Goal: Navigation & Orientation: Find specific page/section

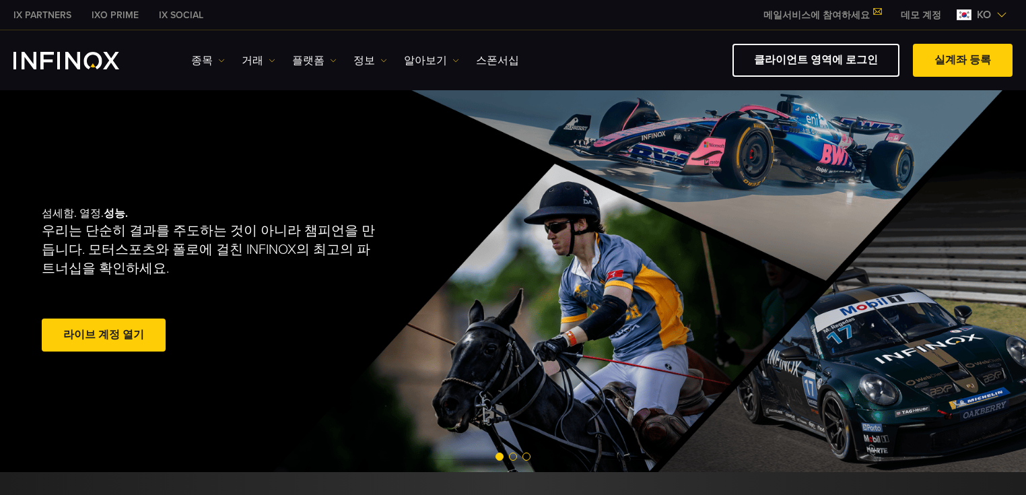
drag, startPoint x: 865, startPoint y: 60, endPoint x: 845, endPoint y: 83, distance: 30.5
click at [865, 60] on link "클라이언트 영역에 로그인" at bounding box center [815, 60] width 167 height 33
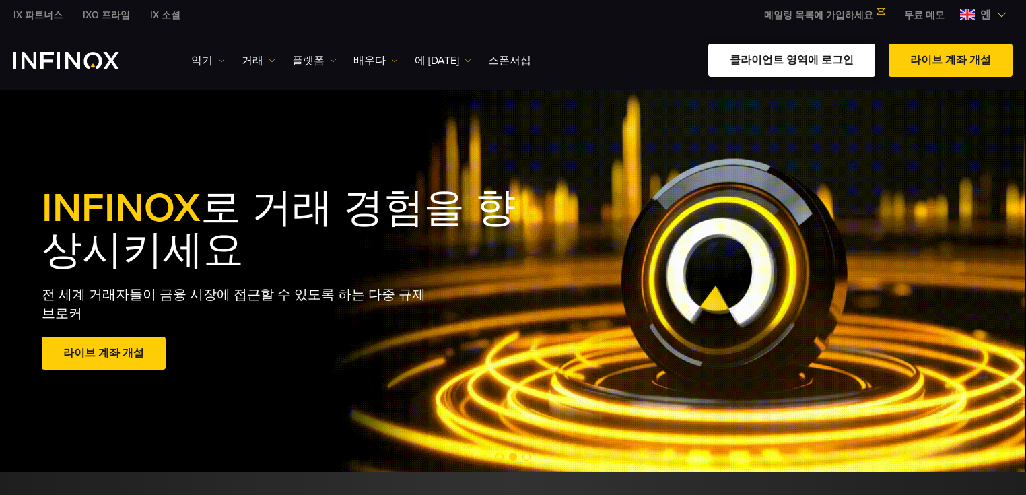
click at [797, 59] on font "클라이언트 영역에 로그인" at bounding box center [792, 59] width 124 height 13
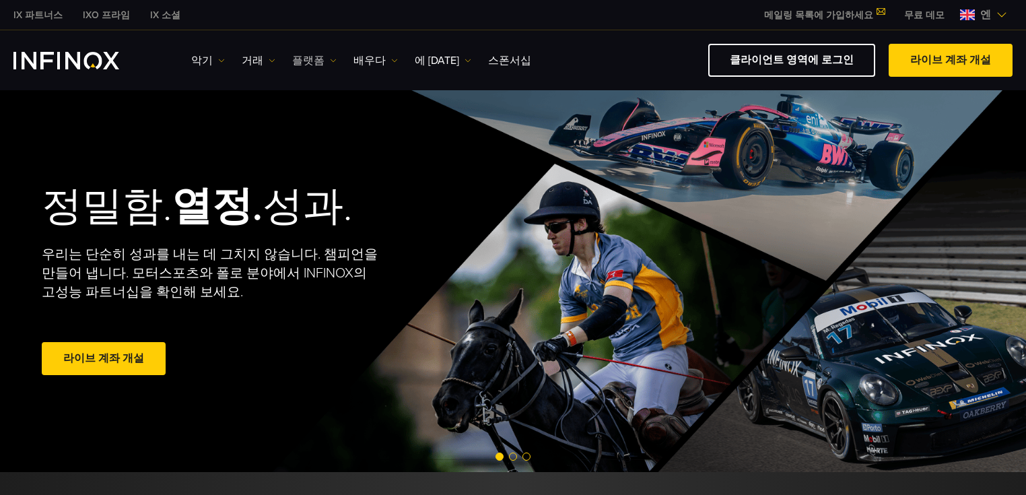
click at [317, 60] on font "플랫폼" at bounding box center [308, 60] width 32 height 13
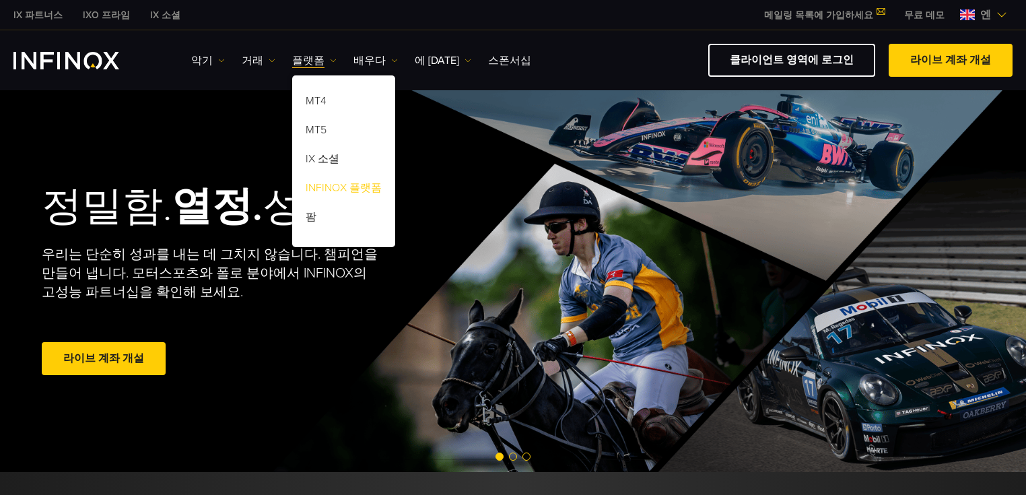
click at [337, 192] on font "INFINOX 플랫폼" at bounding box center [344, 187] width 76 height 13
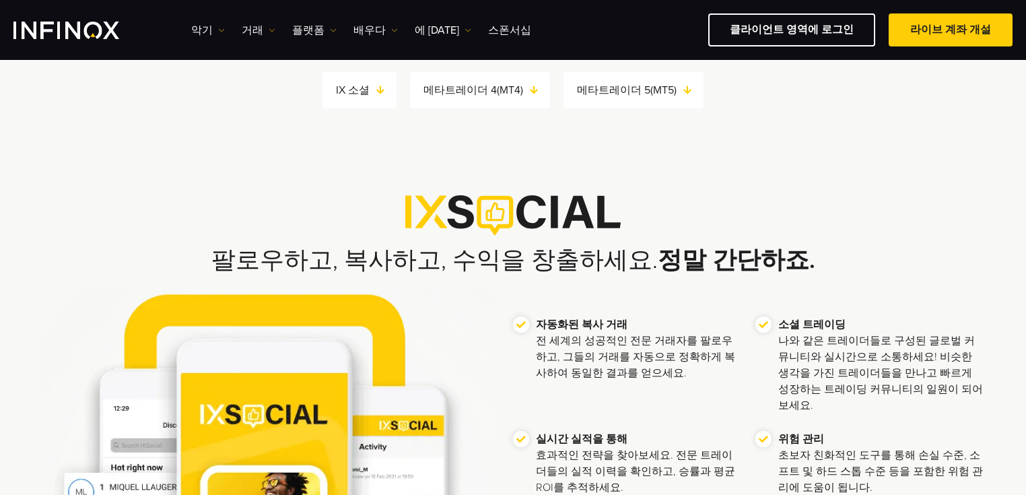
scroll to position [108, 0]
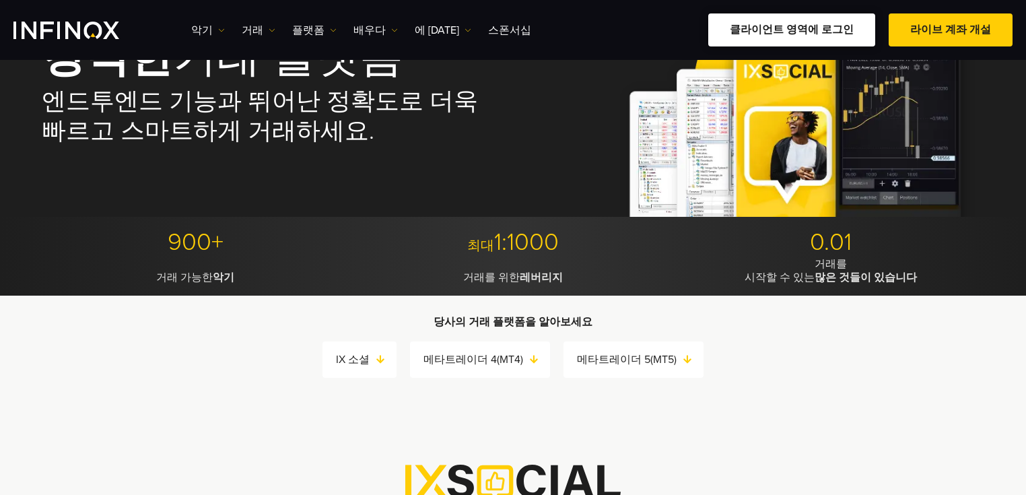
click at [816, 33] on font "클라이언트 영역에 로그인" at bounding box center [792, 29] width 124 height 13
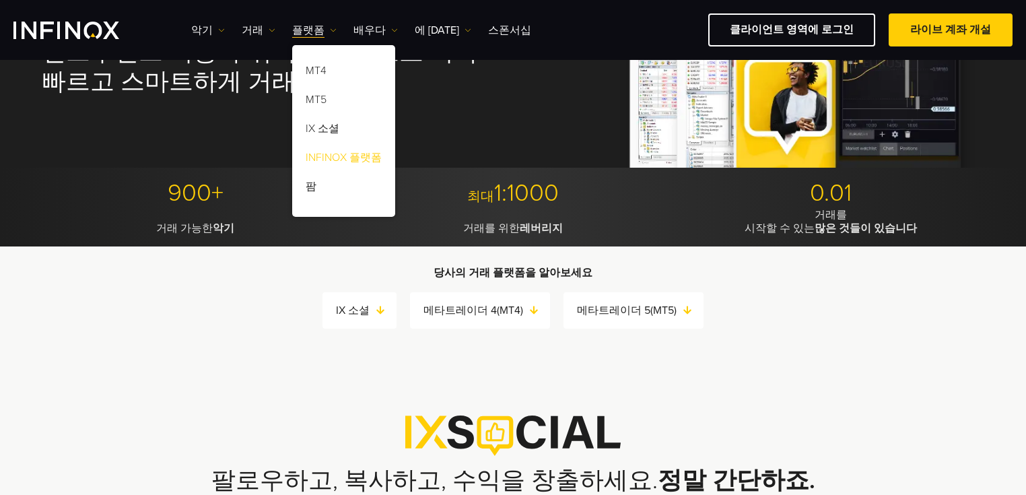
click at [321, 157] on font "INFINOX 플랫폼" at bounding box center [344, 157] width 76 height 13
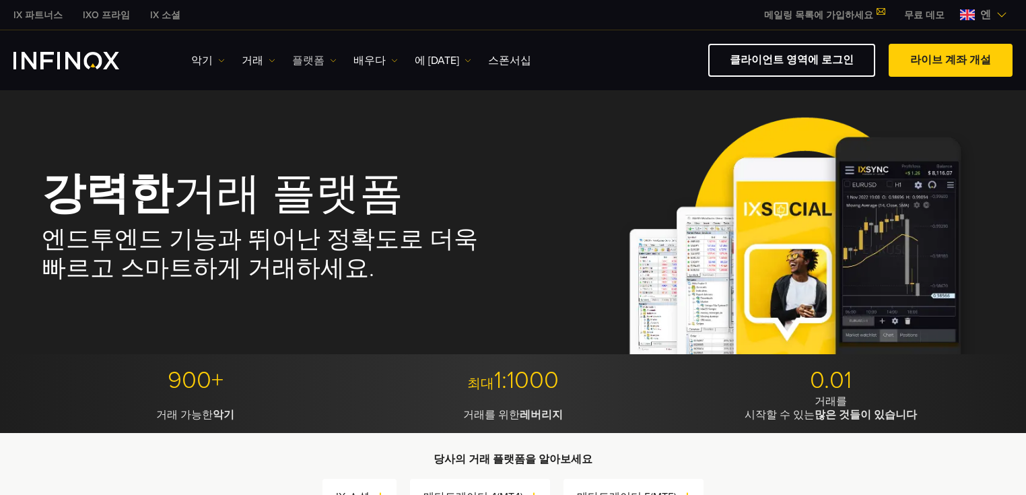
click at [301, 57] on font "플랫폼" at bounding box center [308, 60] width 32 height 13
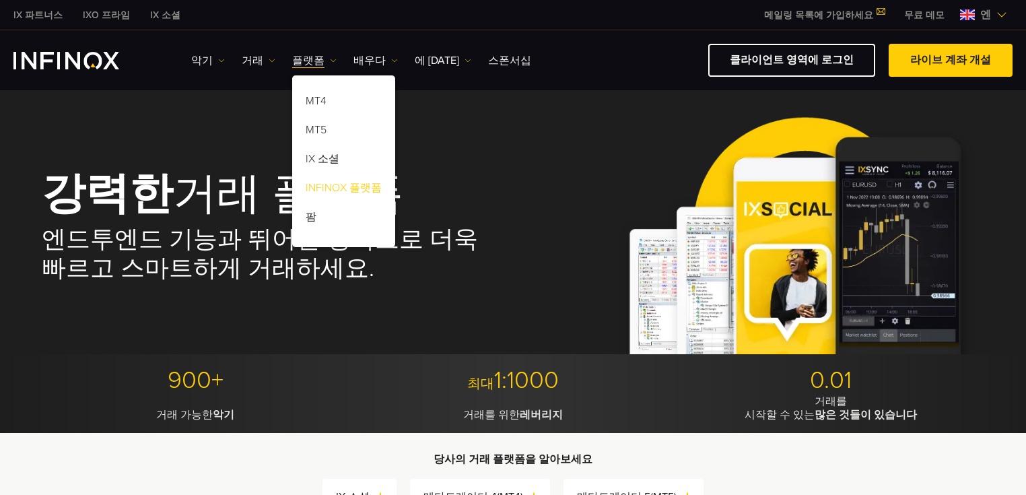
click at [316, 192] on font "INFINOX 플랫폼" at bounding box center [344, 187] width 76 height 13
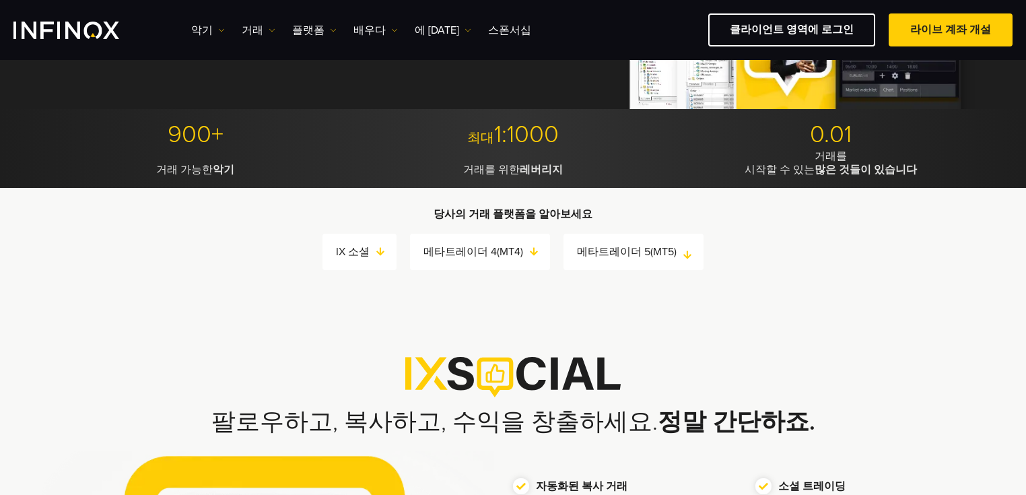
scroll to position [377, 0]
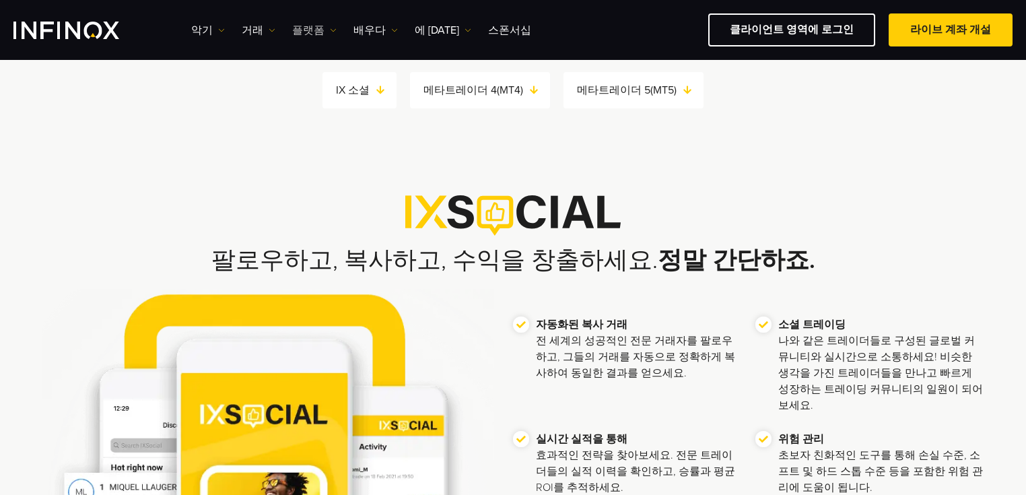
click at [310, 31] on font "플랫폼" at bounding box center [308, 30] width 32 height 13
click at [250, 30] on font "거래" at bounding box center [253, 30] width 22 height 13
click at [363, 26] on font "배우다" at bounding box center [369, 30] width 32 height 13
click at [415, 26] on font "에 [DATE]" at bounding box center [437, 30] width 44 height 13
click at [495, 30] on font "스폰서십" at bounding box center [509, 30] width 43 height 13
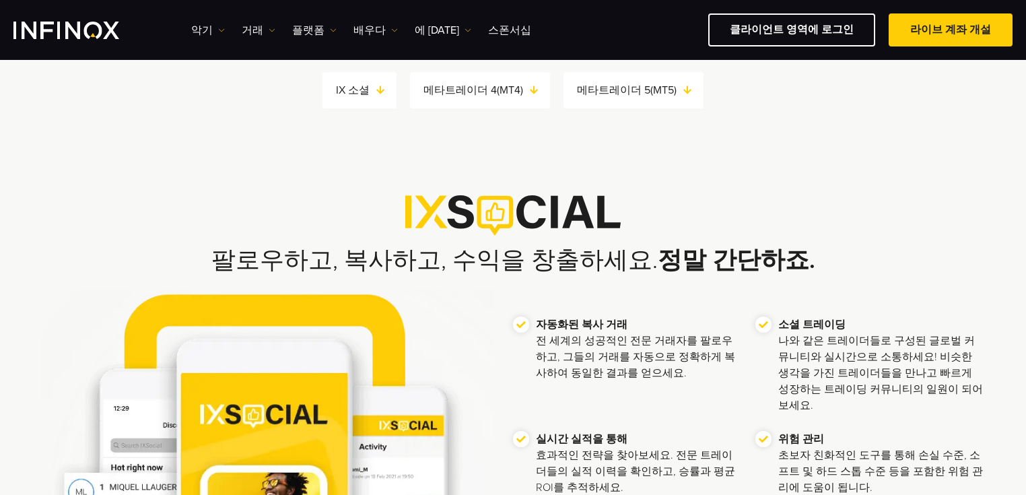
click at [617, 180] on div "팔로우하고, 복사하고, 수익을 창출하세요. 정말 간단하죠. 자동화된 복사 거래 전 세계의 성공적인 전문 거래자를 팔로우하고, 그들의 거래를 자…" at bounding box center [513, 378] width 1026 height 499
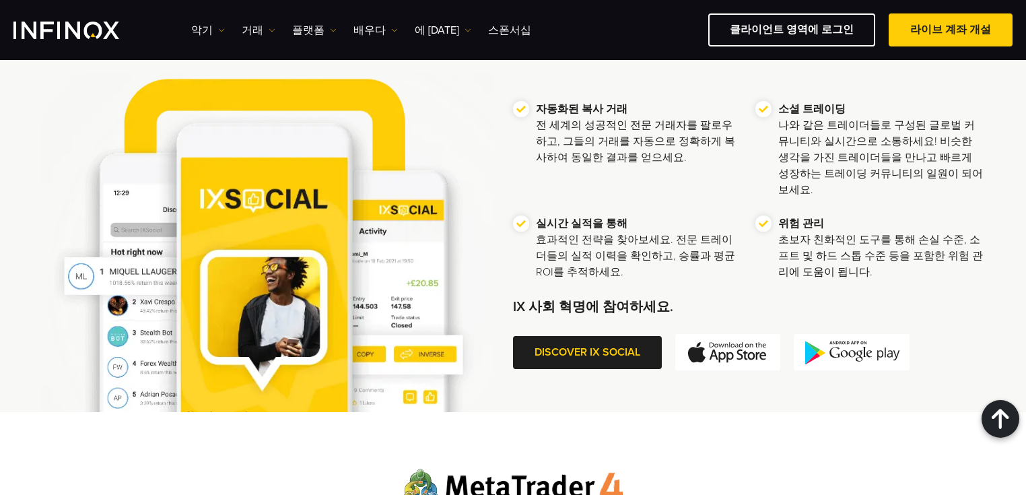
scroll to position [862, 0]
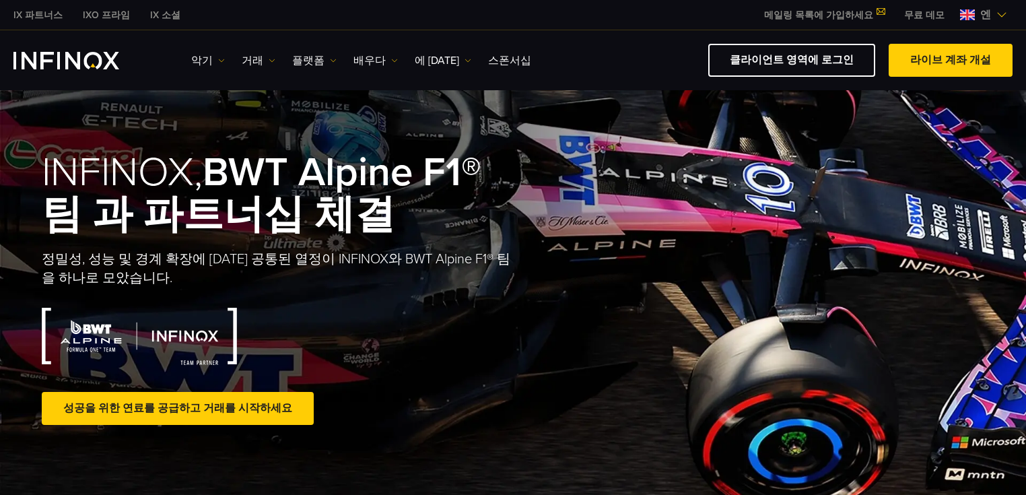
click at [66, 52] on img "INFINOX 로고" at bounding box center [66, 60] width 106 height 17
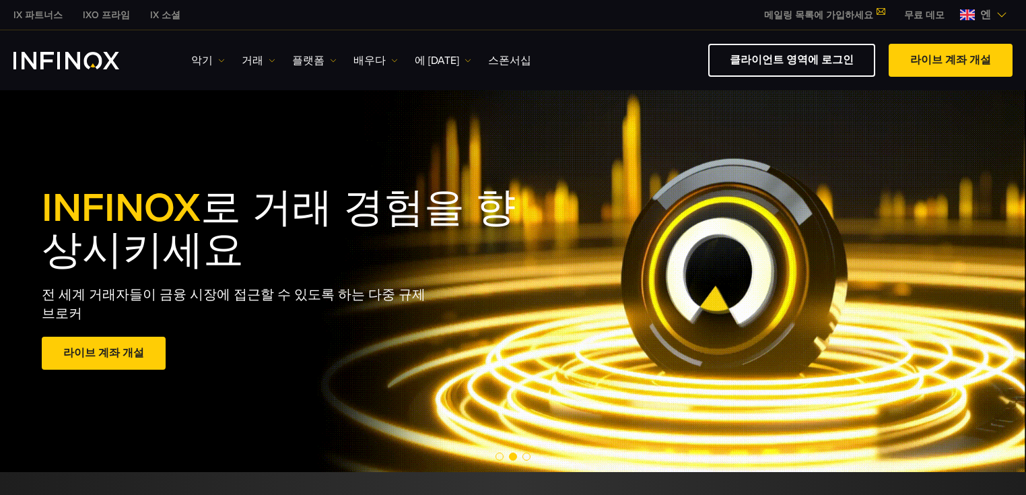
drag, startPoint x: 65, startPoint y: 57, endPoint x: 87, endPoint y: 71, distance: 26.7
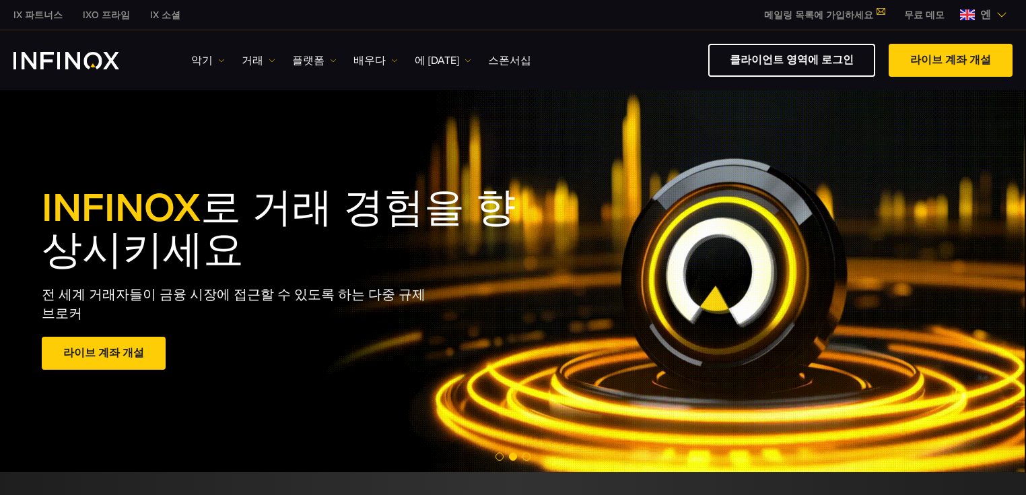
click at [65, 57] on img "INFINOX 로고" at bounding box center [66, 60] width 106 height 17
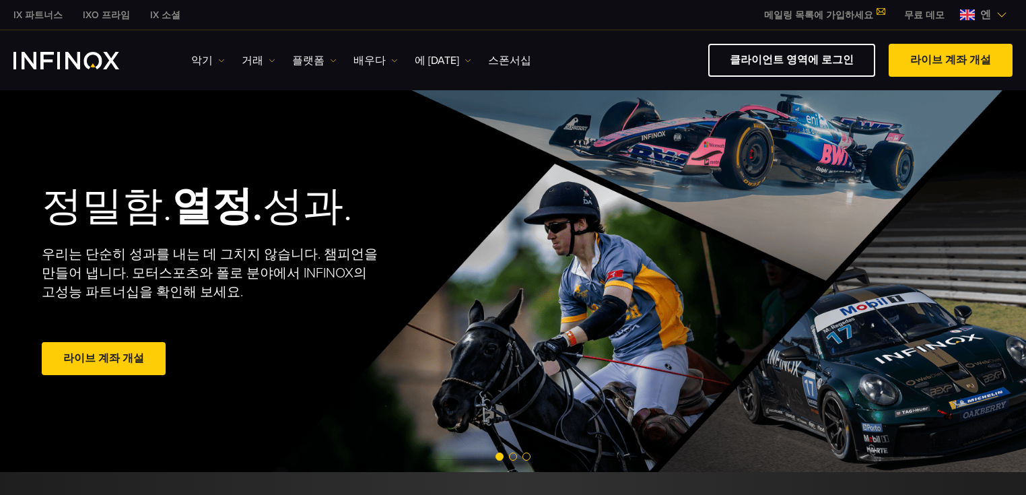
click at [100, 13] on font "IXO 프라임" at bounding box center [106, 14] width 47 height 11
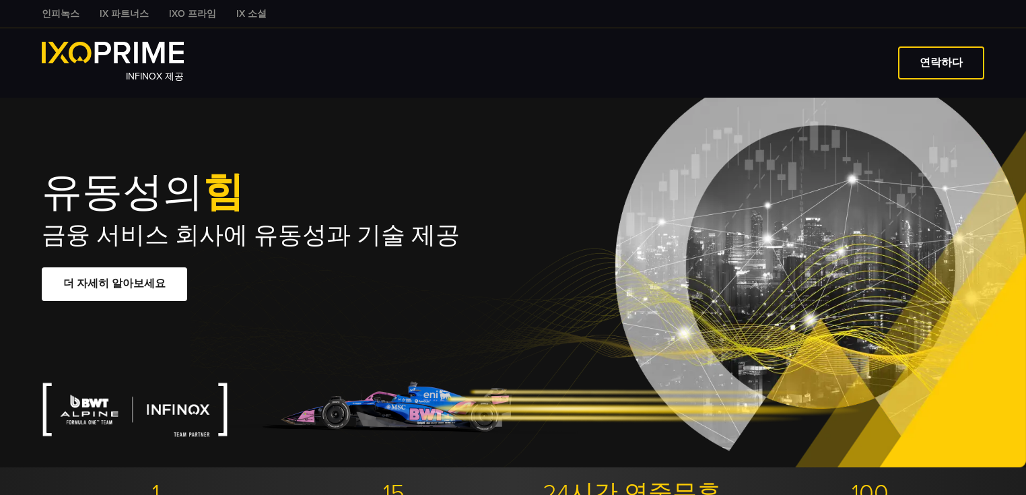
type input "***"
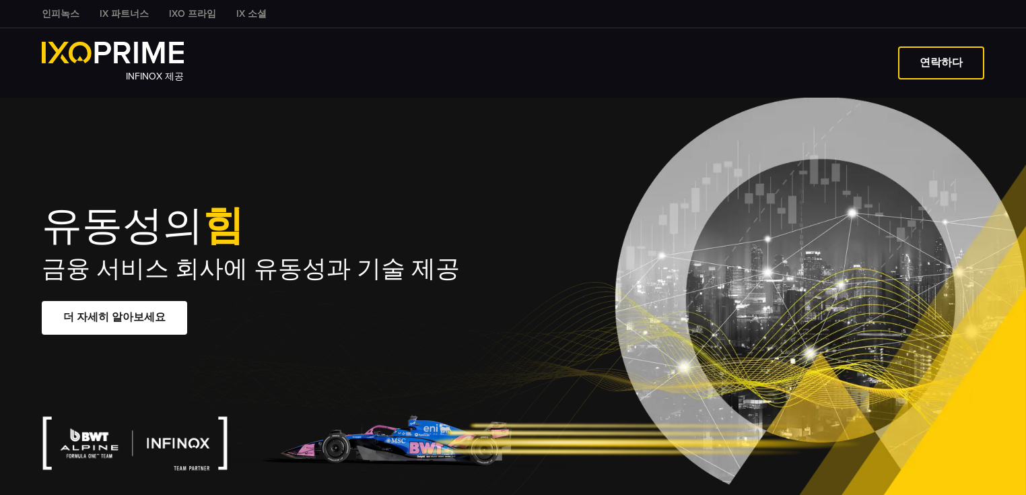
click at [197, 16] on font "IXO 프라임" at bounding box center [192, 13] width 47 height 11
type input "***"
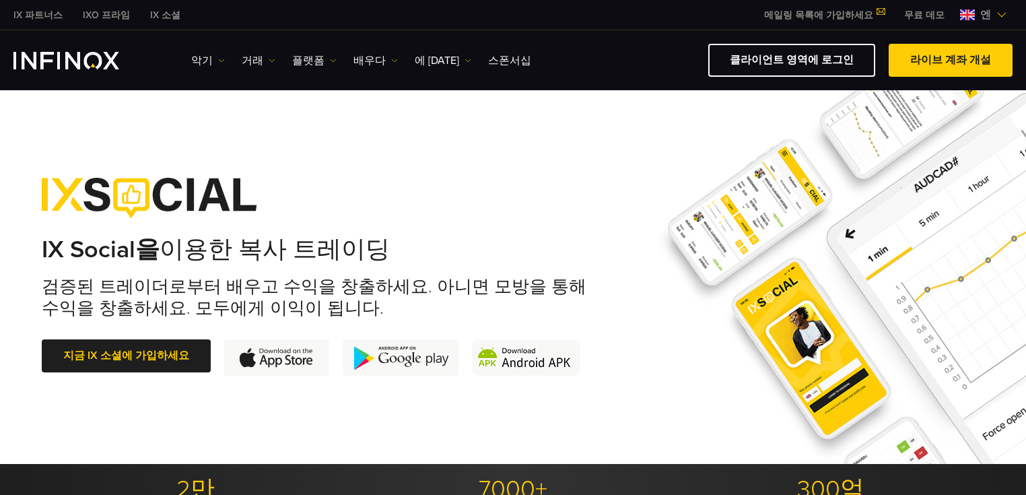
click at [816, 53] on font "클라이언트 영역에 로그인" at bounding box center [792, 59] width 124 height 13
